Goal: Task Accomplishment & Management: Complete application form

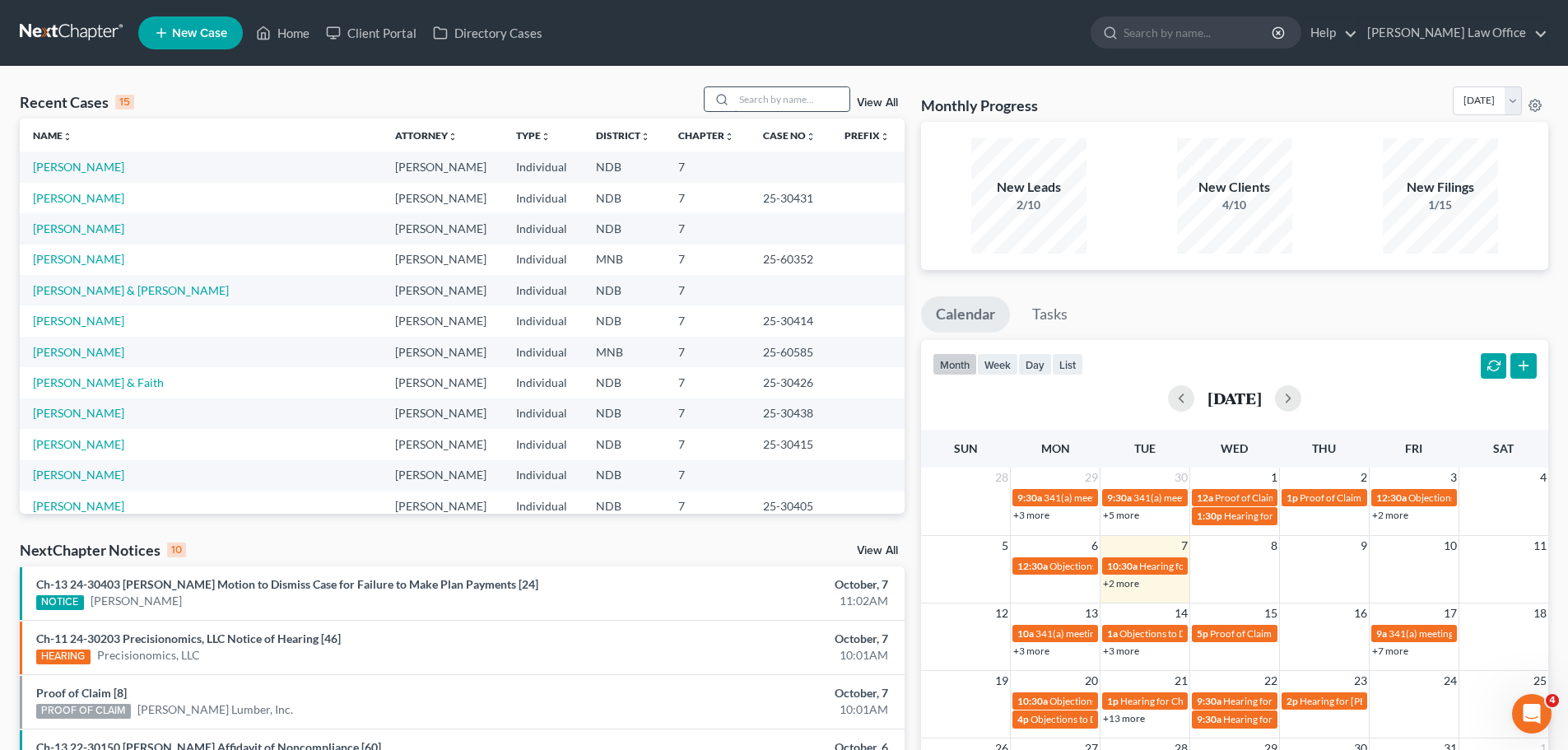
click at [753, 98] on input "search" at bounding box center [792, 99] width 115 height 24
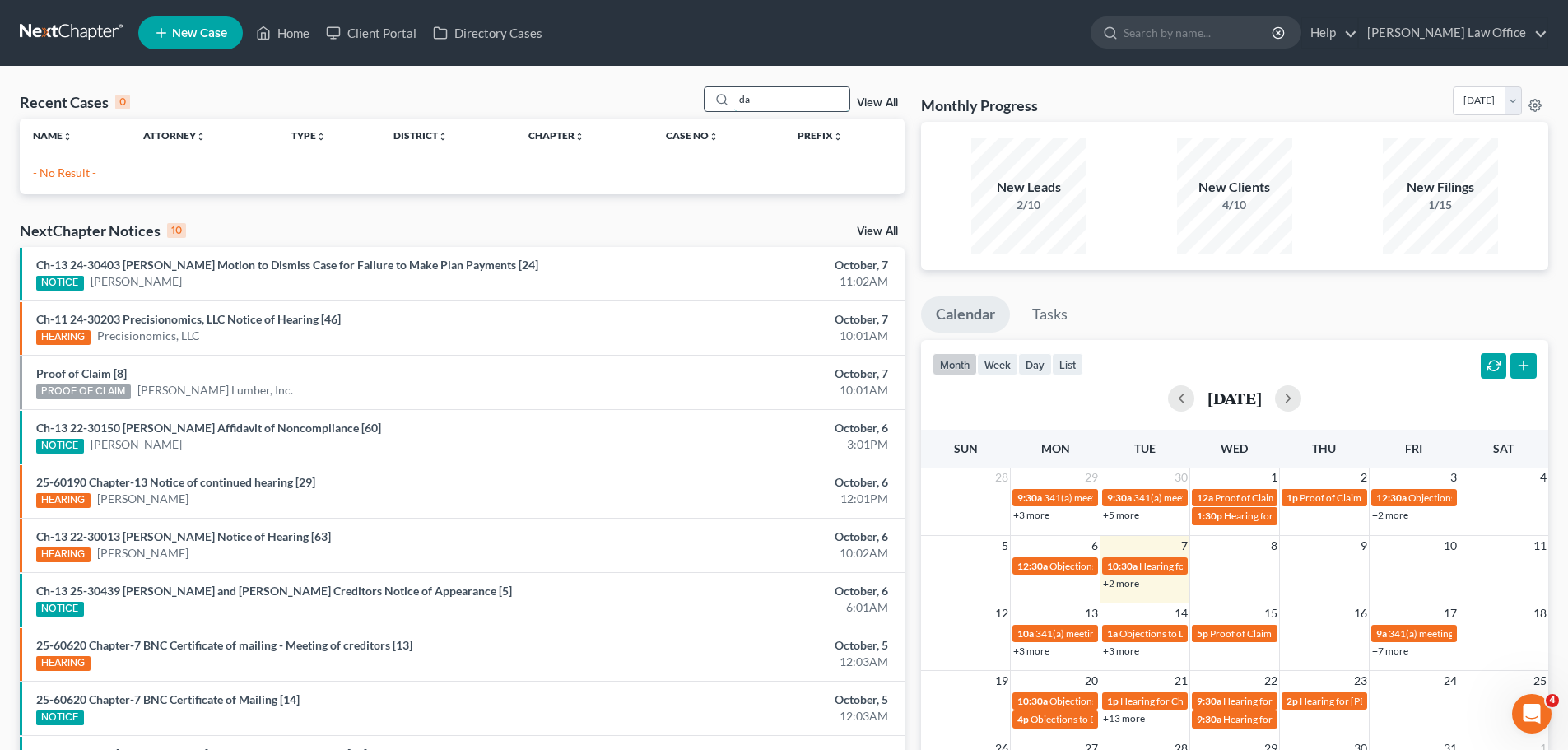
type input "d"
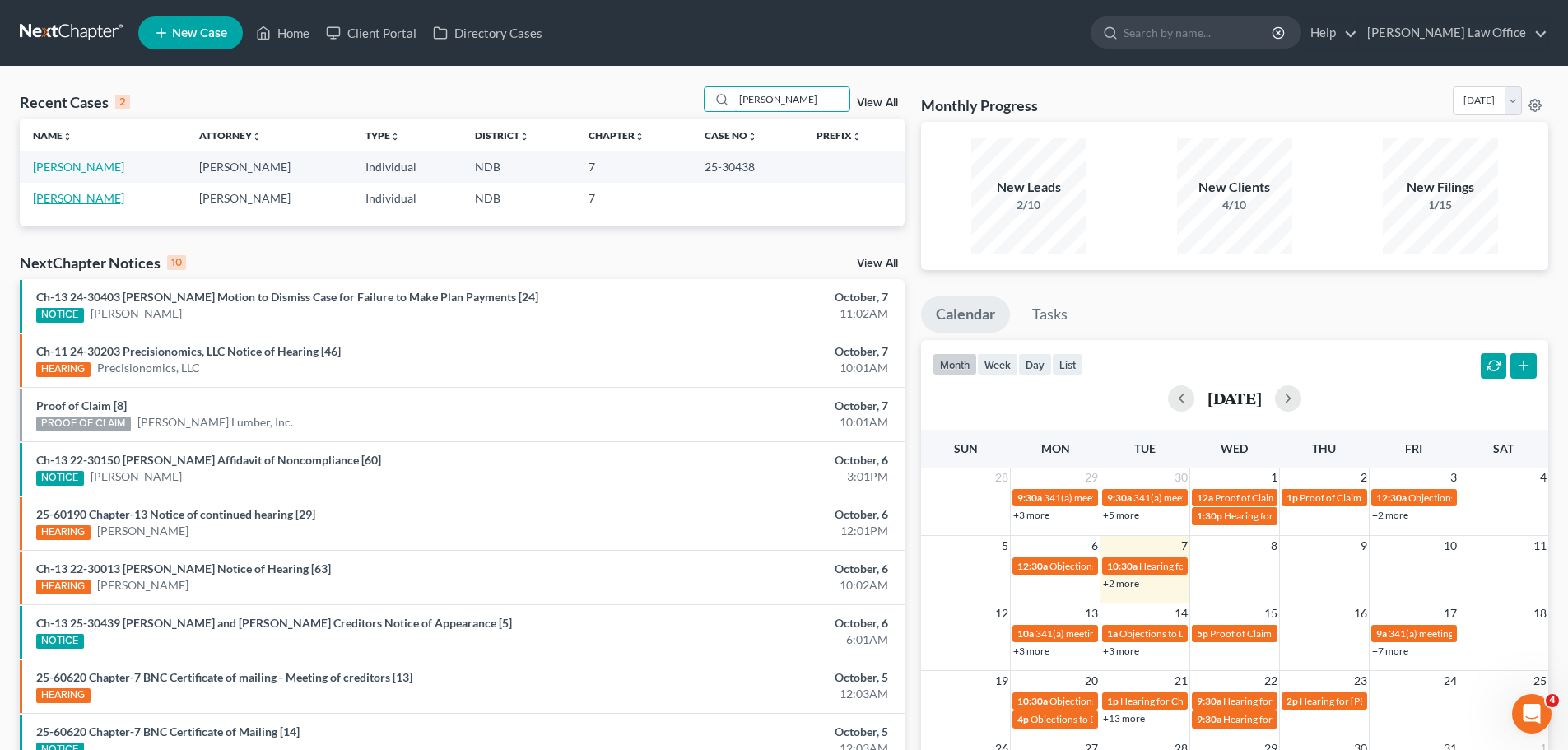
type input "[PERSON_NAME]"
click at [76, 191] on link "[PERSON_NAME]" at bounding box center [79, 197] width 92 height 14
select select "4"
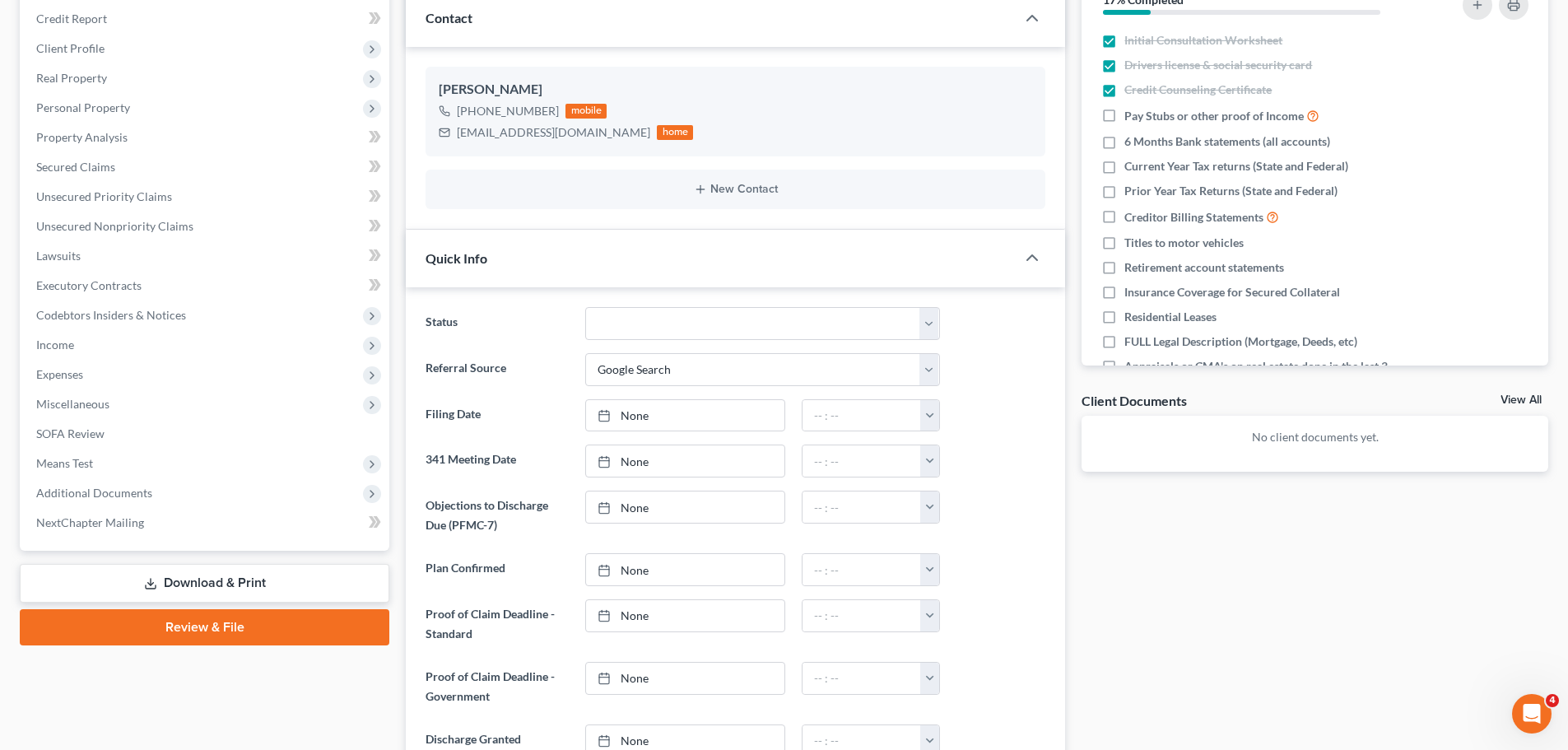
scroll to position [247, 0]
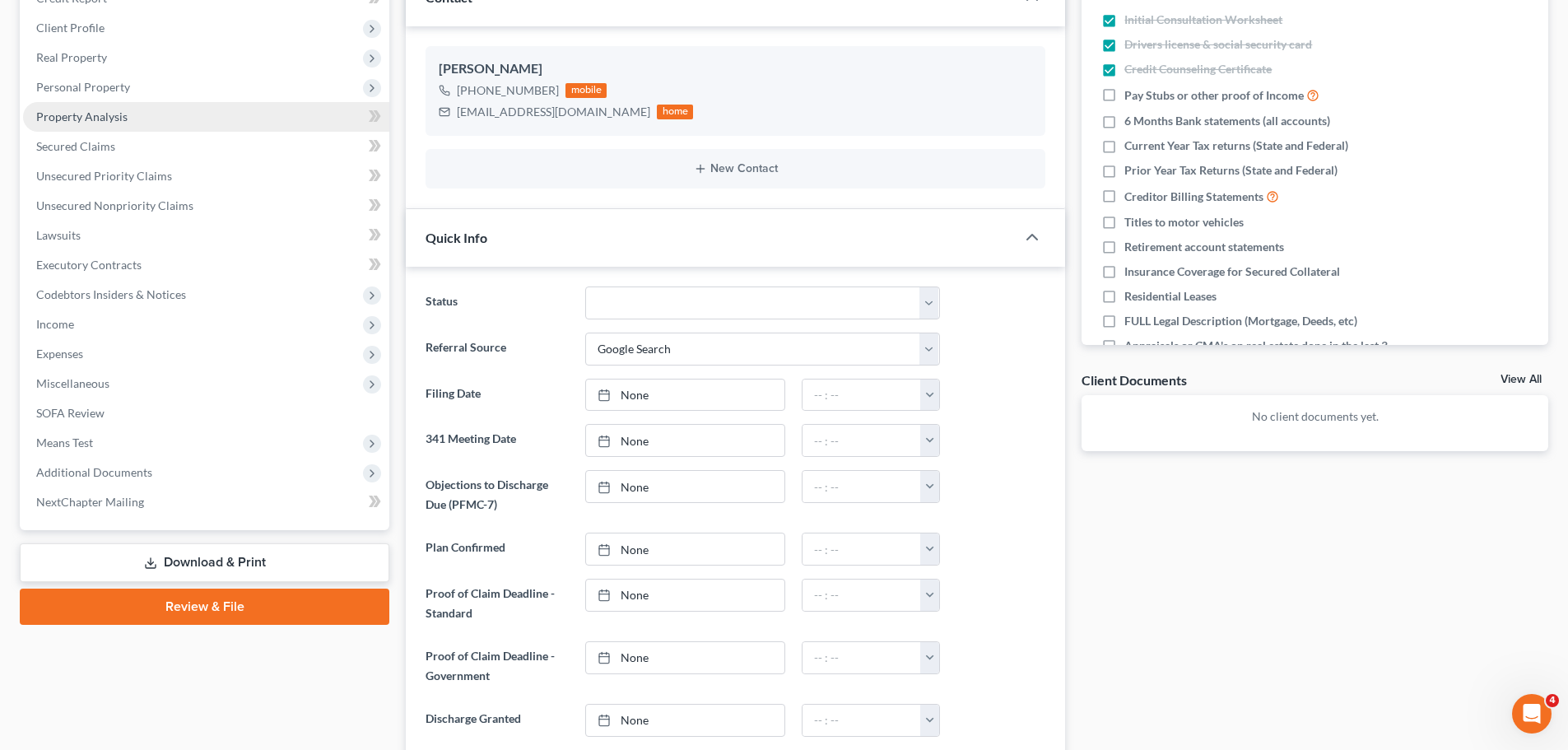
click at [112, 108] on link "Property Analysis" at bounding box center [206, 116] width 366 height 30
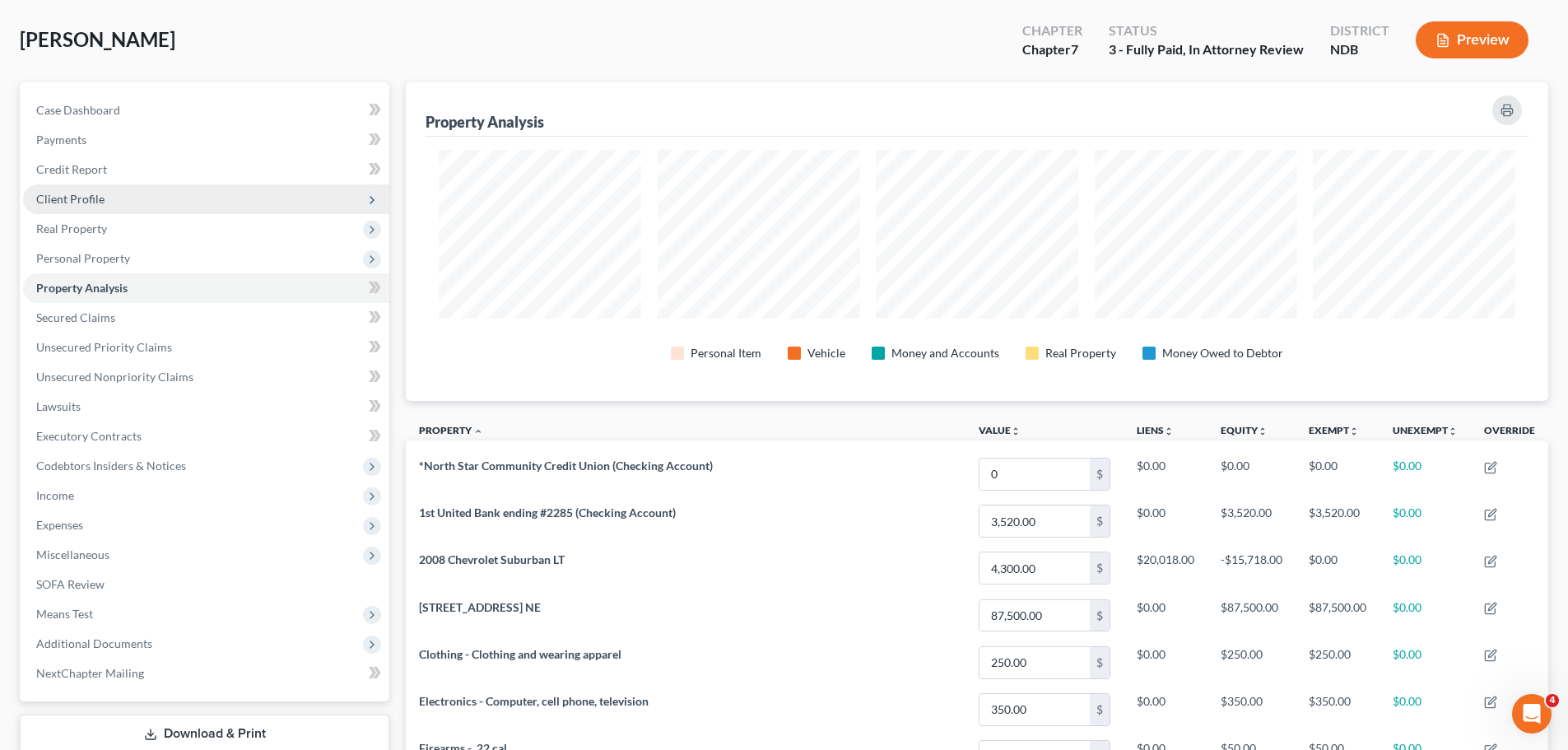
scroll to position [56, 0]
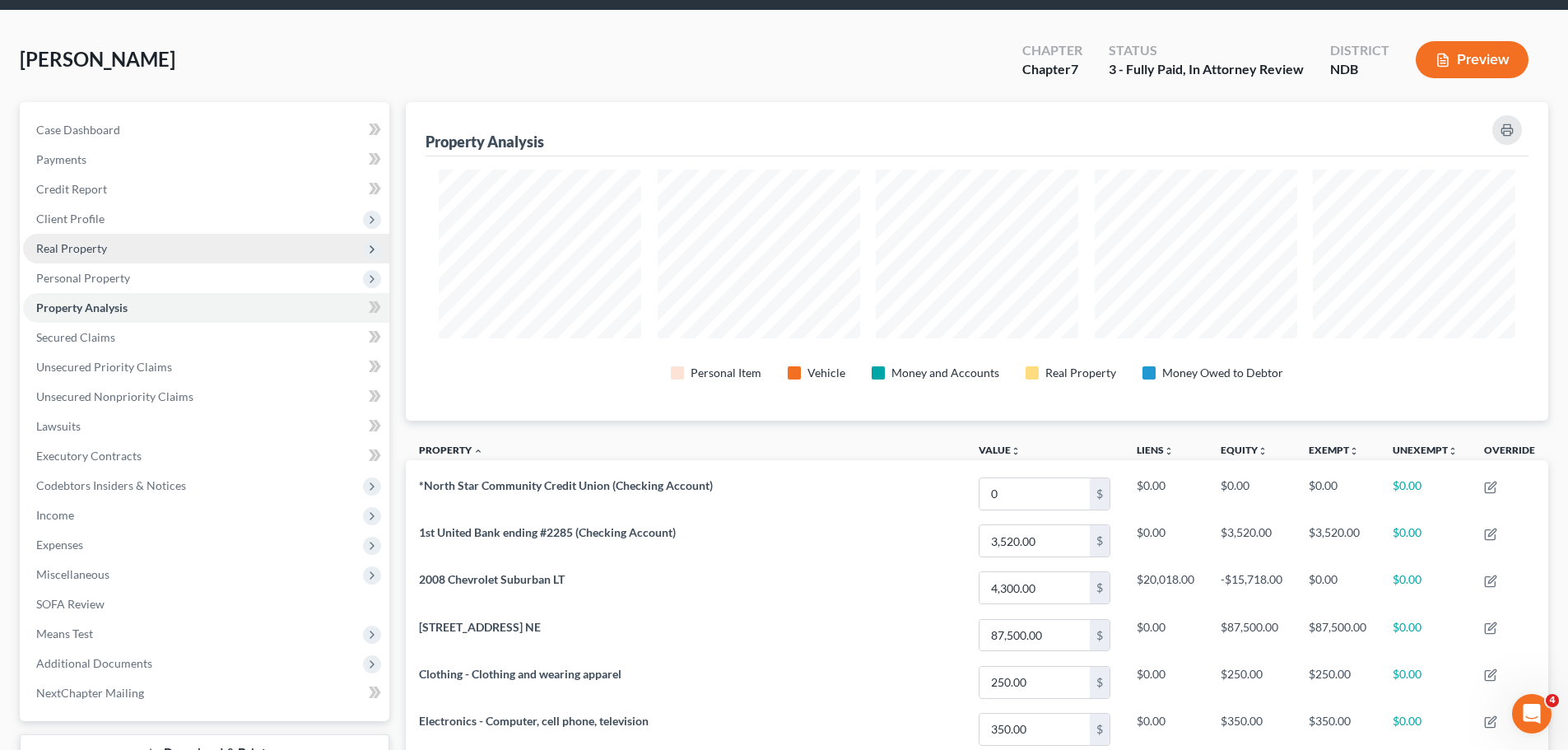
click at [95, 252] on span "Real Property" at bounding box center [72, 248] width 71 height 14
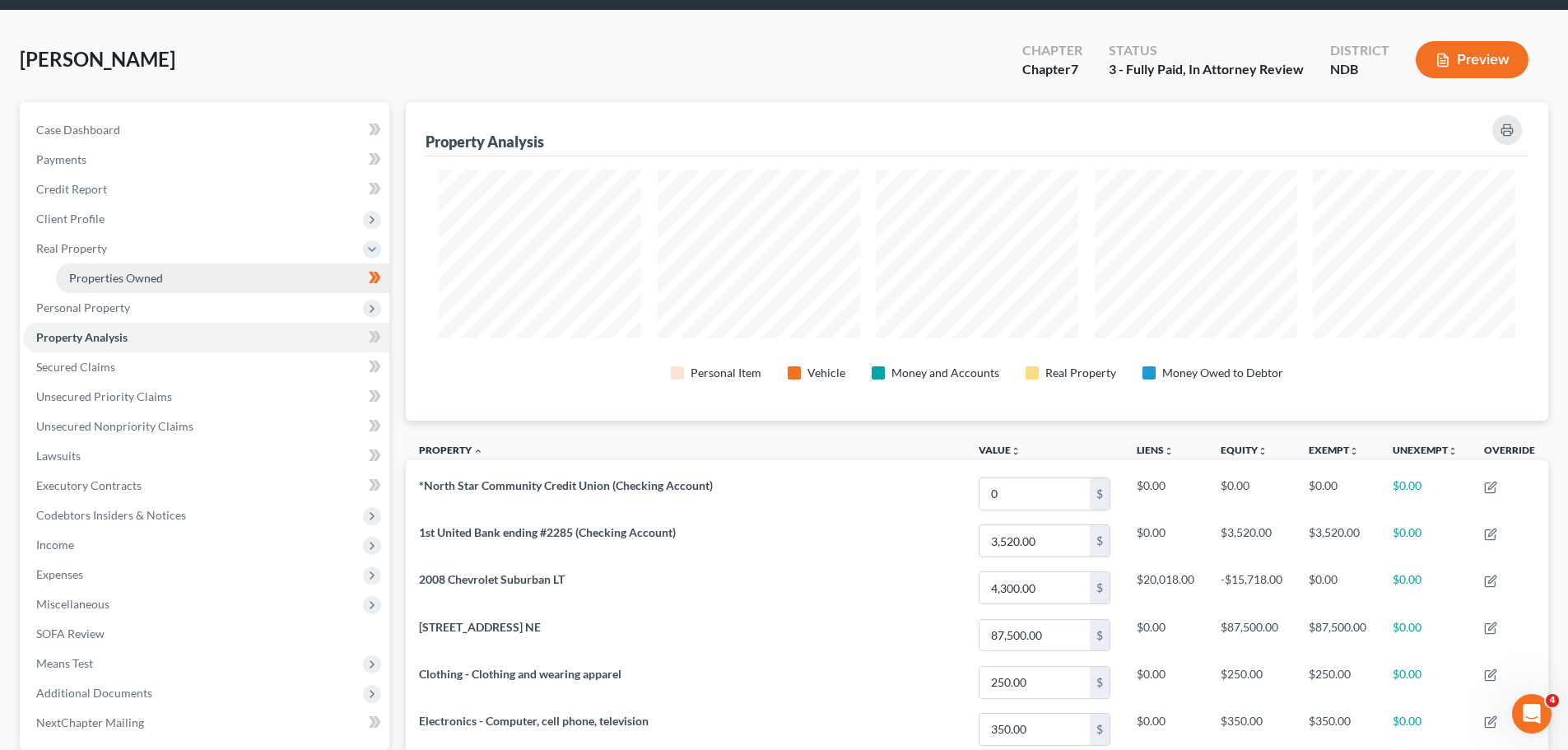
click at [99, 274] on span "Properties Owned" at bounding box center [116, 277] width 94 height 14
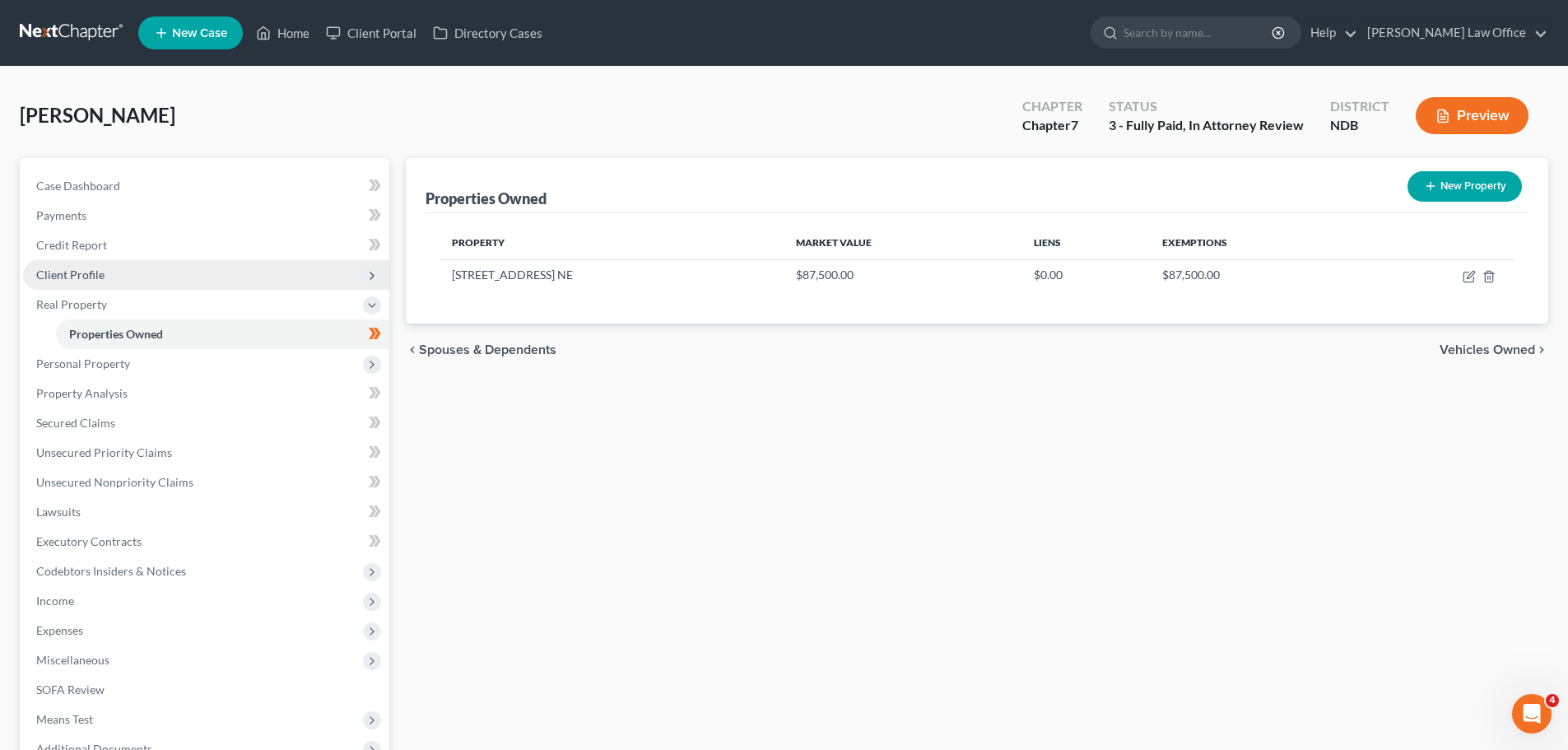
click at [85, 276] on span "Client Profile" at bounding box center [70, 275] width 69 height 14
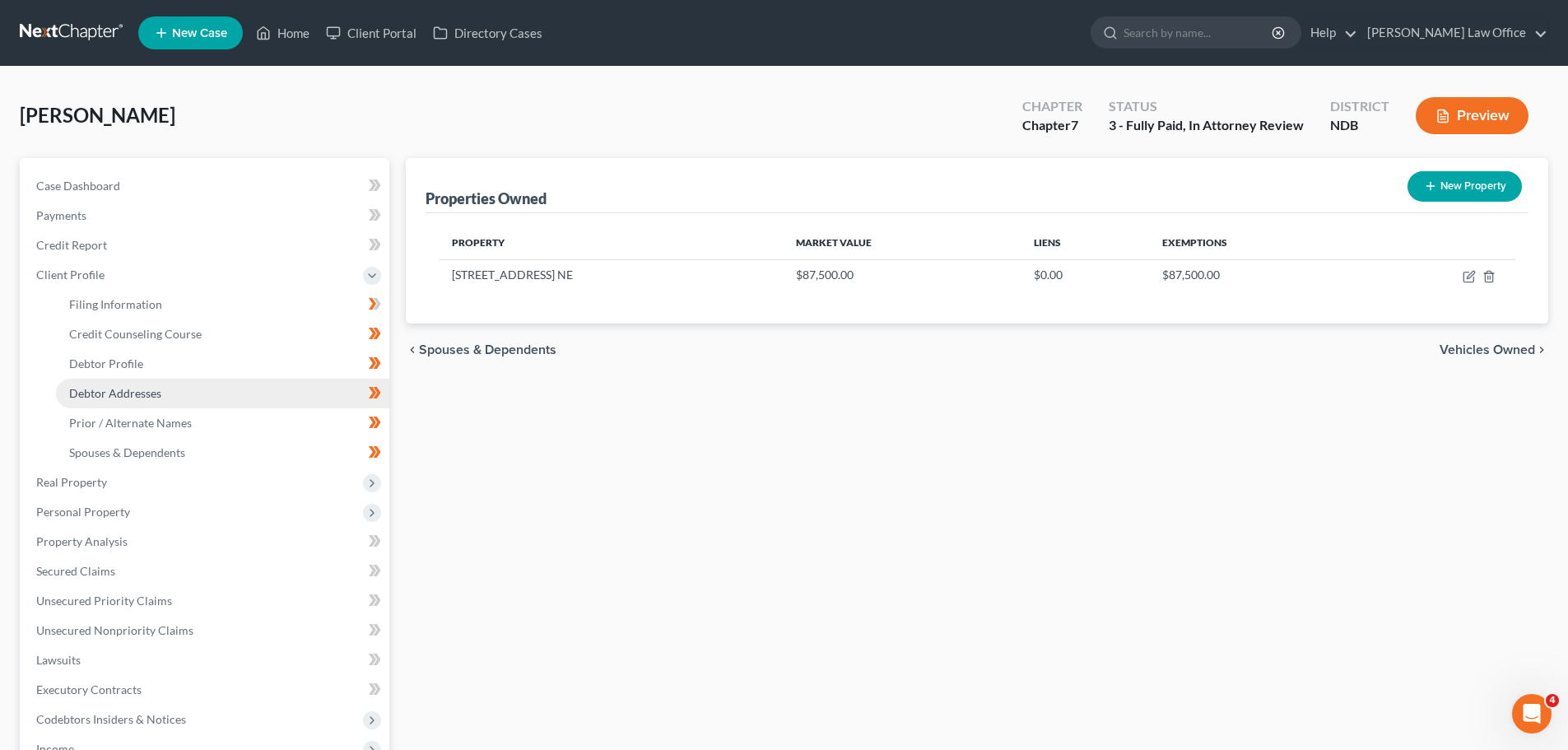
click at [114, 393] on span "Debtor Addresses" at bounding box center [115, 392] width 92 height 14
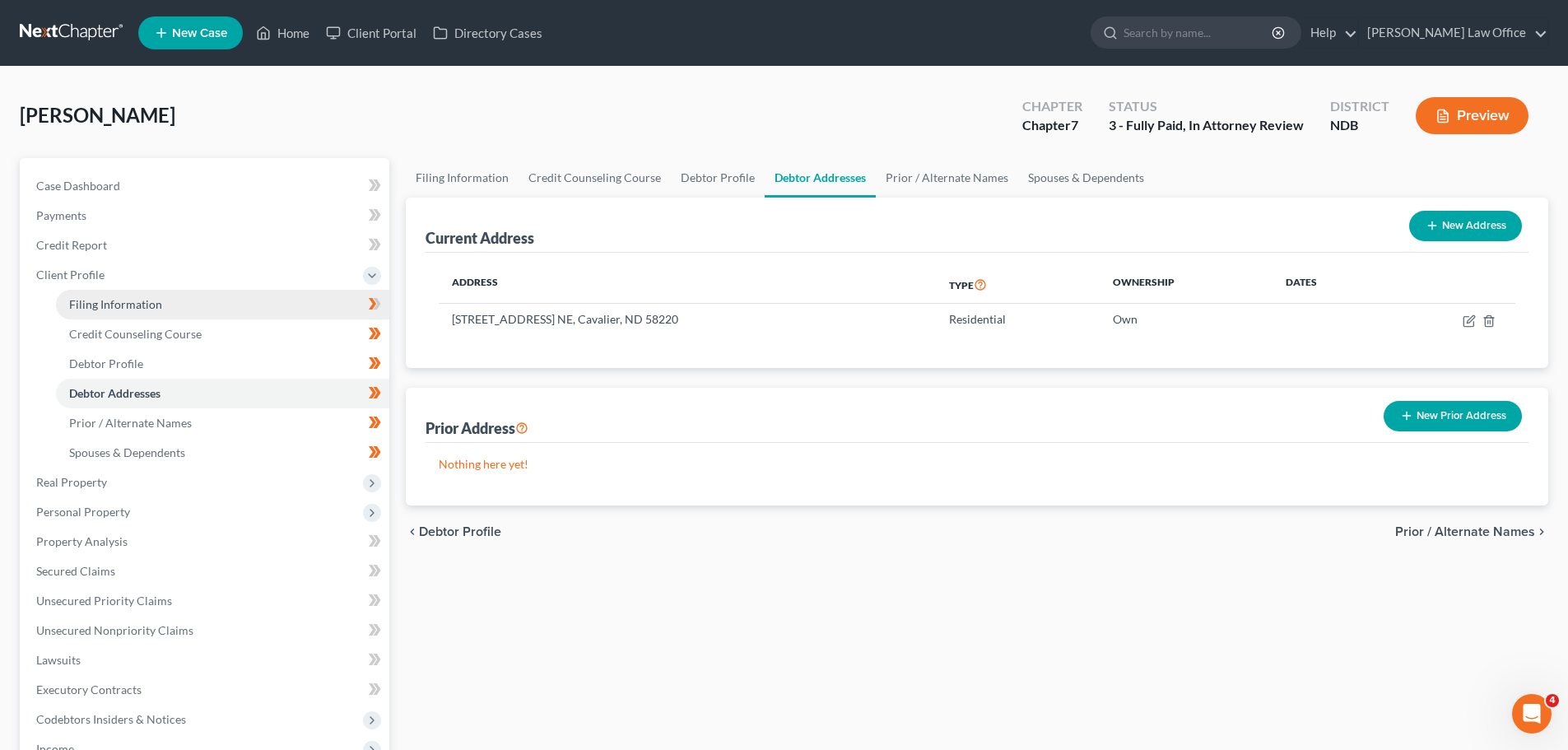
click at [135, 298] on span "Filing Information" at bounding box center [116, 304] width 93 height 14
select select "1"
select select "0"
select select "29"
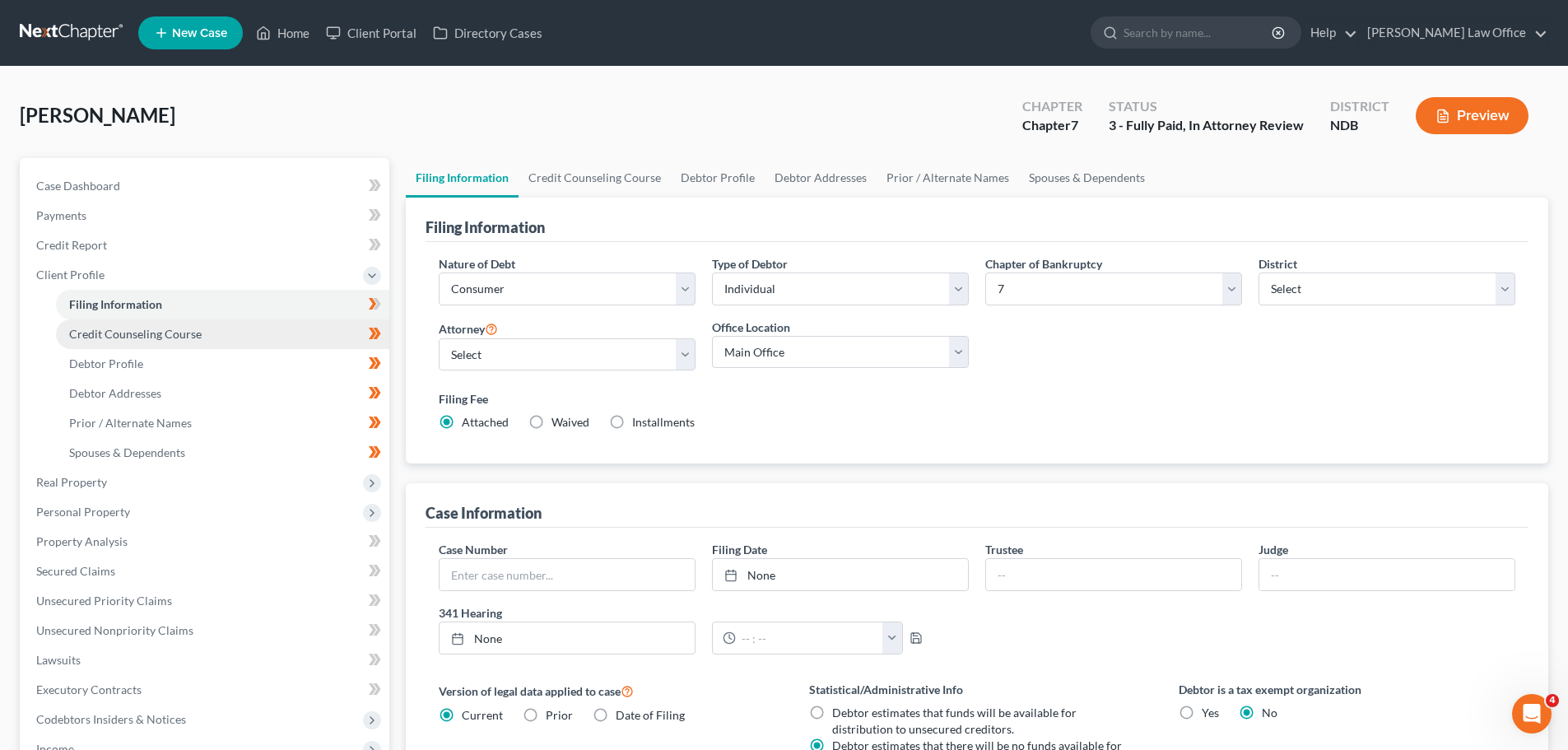
click at [131, 331] on span "Credit Counseling Course" at bounding box center [136, 333] width 132 height 14
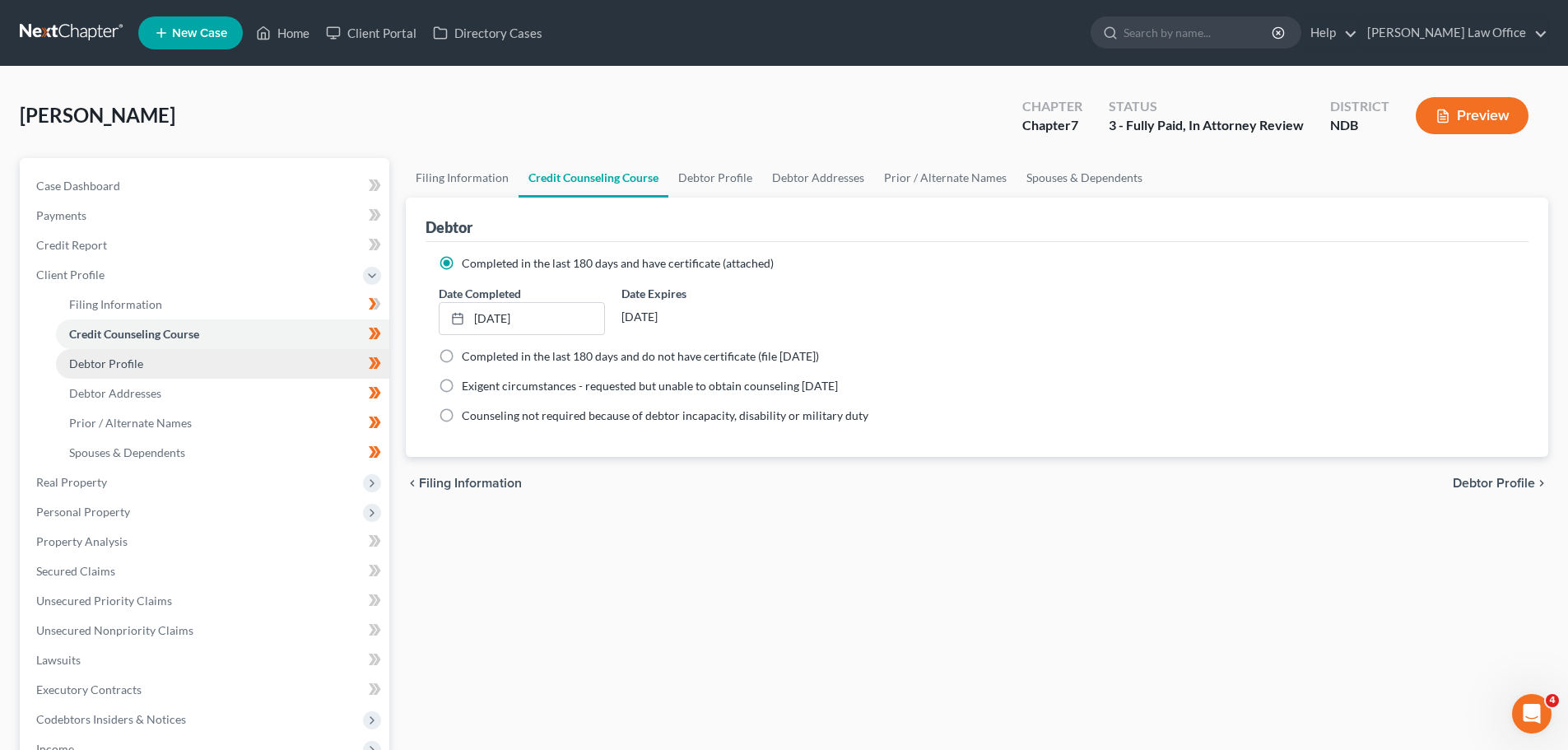
click at [123, 366] on span "Debtor Profile" at bounding box center [106, 363] width 74 height 14
select select "4"
select select "0"
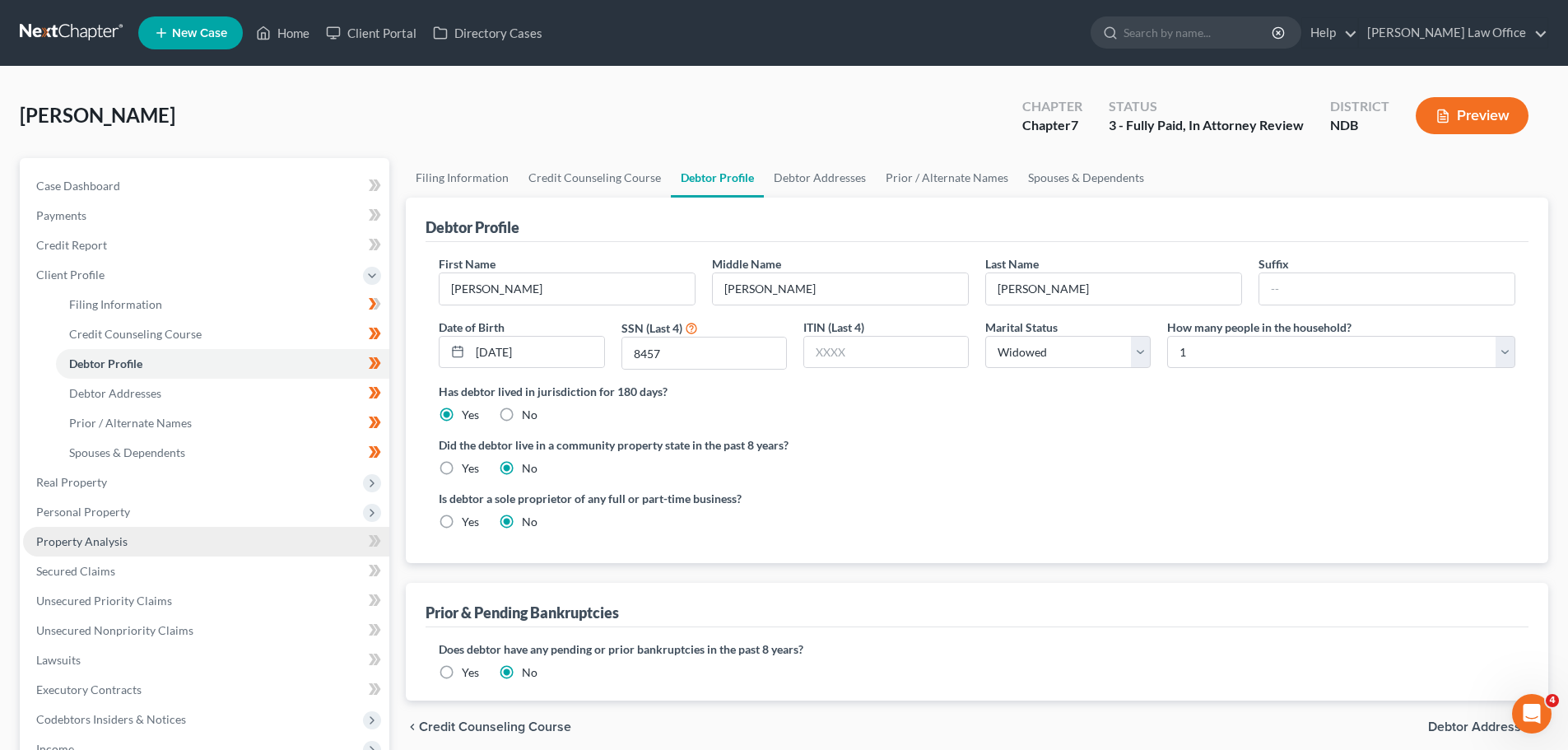
click at [64, 542] on span "Property Analysis" at bounding box center [82, 541] width 92 height 14
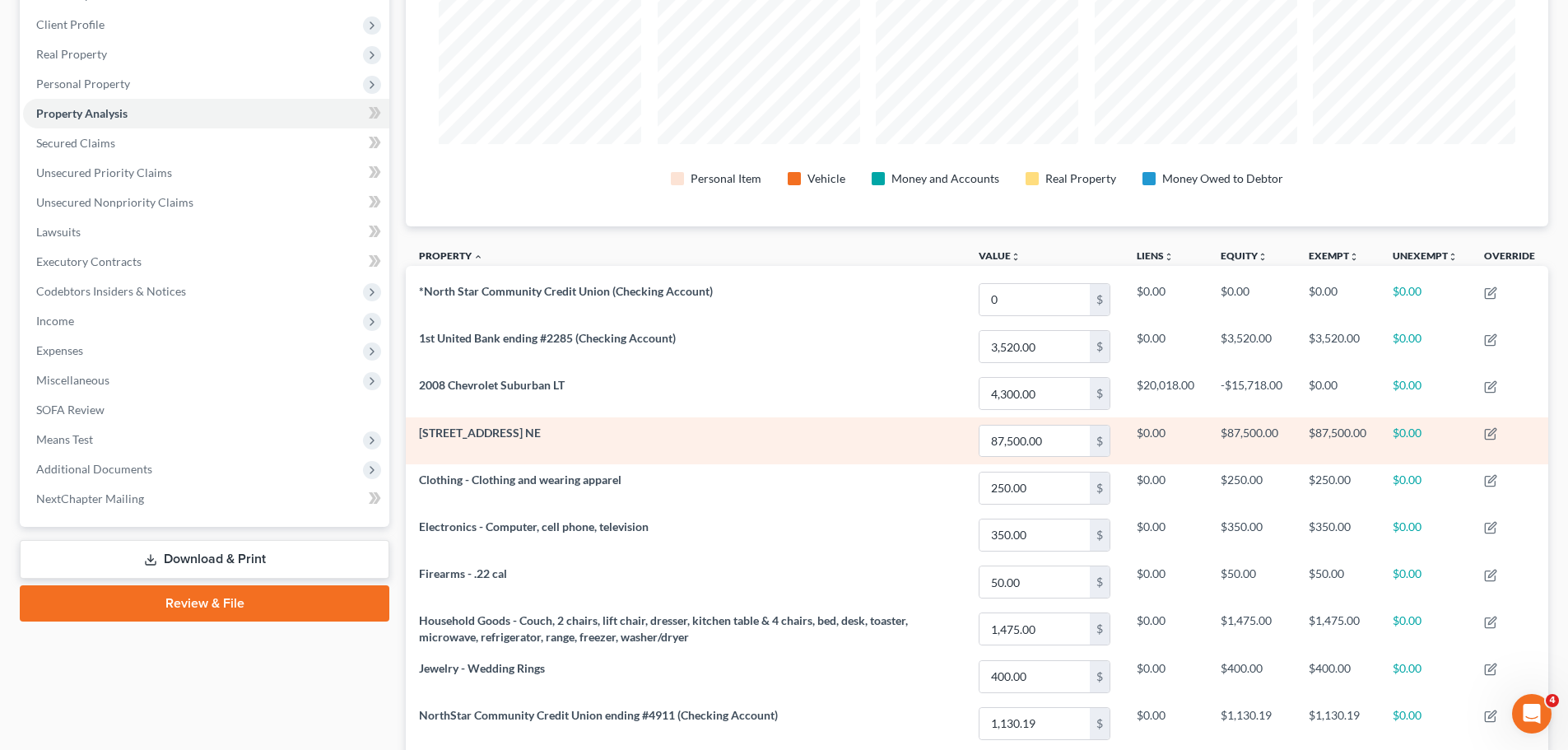
scroll to position [220, 0]
